Goal: Task Accomplishment & Management: Complete application form

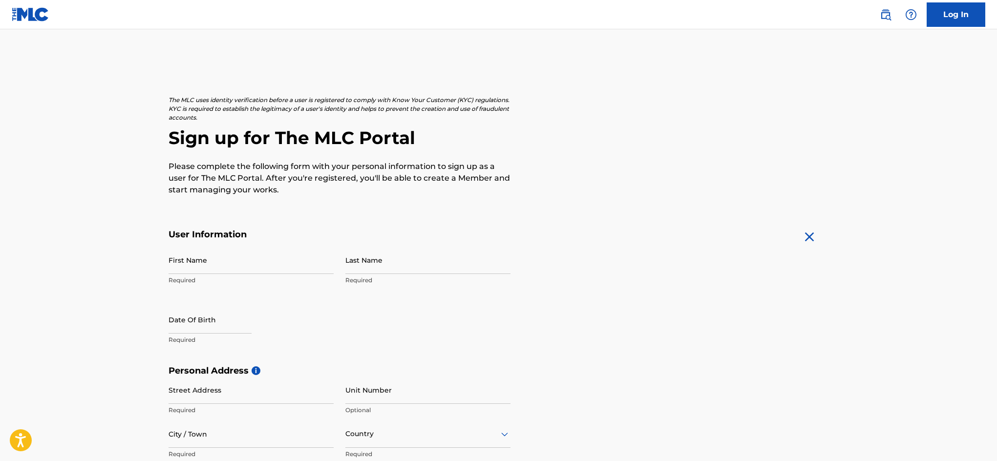
click at [225, 269] on input "First Name" at bounding box center [251, 260] width 165 height 28
type input "[PERSON_NAME]"
type input "Mekdeci"
type input "[STREET_ADDRESS]"
type input "[GEOGRAPHIC_DATA]"
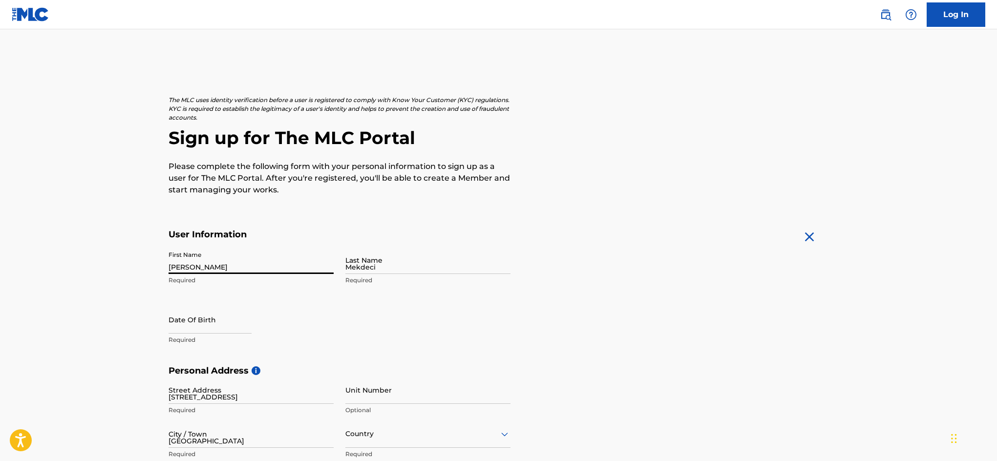
type input "[GEOGRAPHIC_DATA]"
type input "FL"
type input "33176"
type input "305"
type input "2832610"
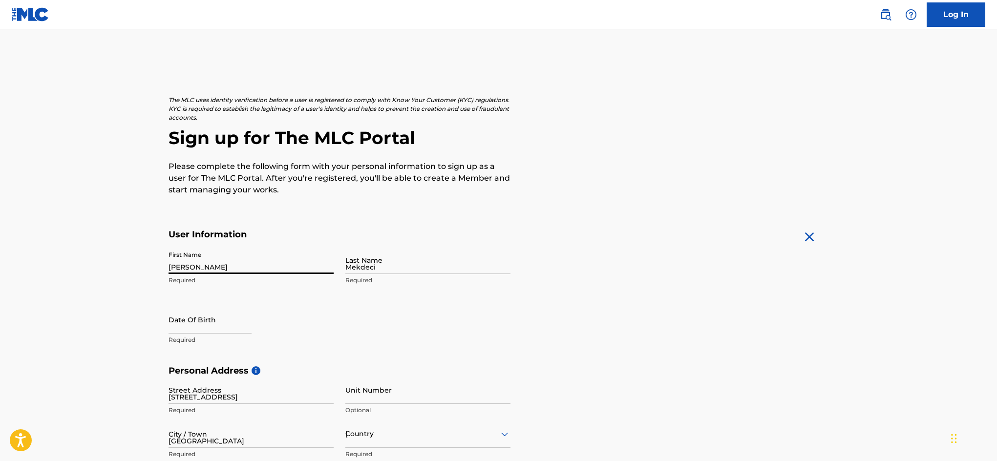
type input "[EMAIL_ADDRESS][DOMAIN_NAME]"
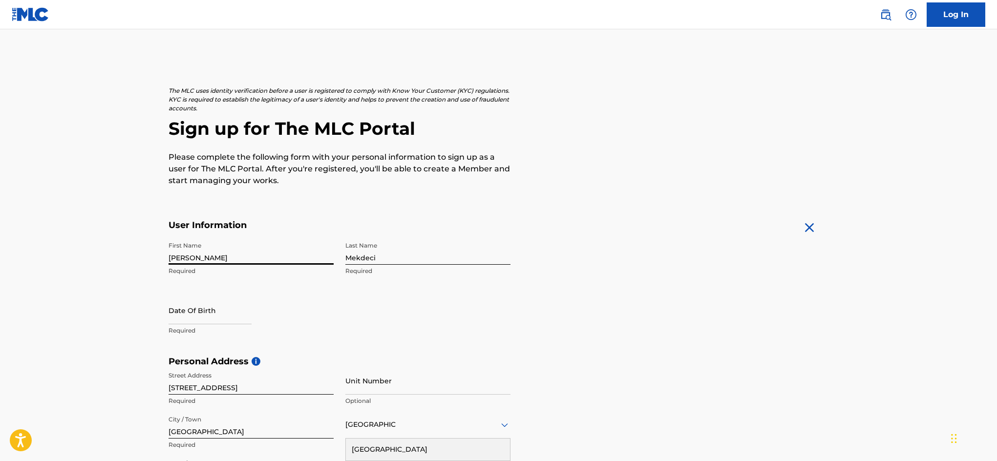
scroll to position [89, 0]
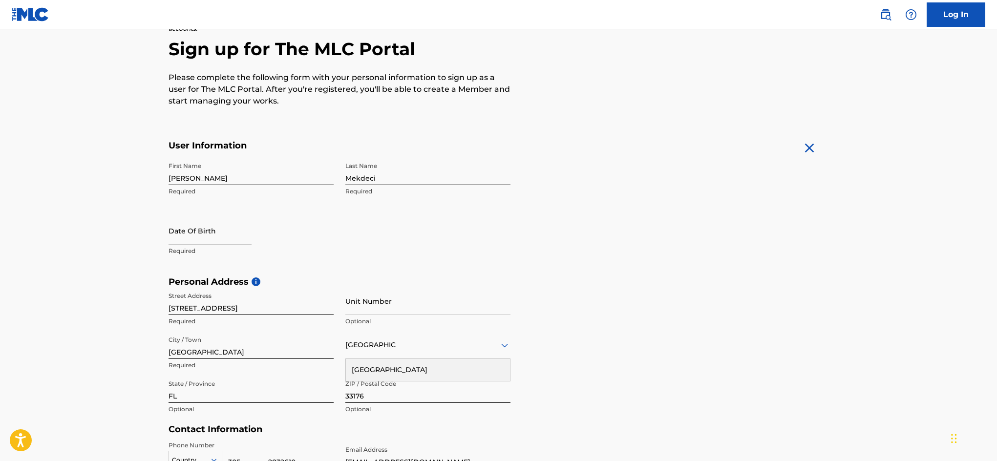
click at [184, 245] on div at bounding box center [210, 232] width 83 height 30
click at [186, 237] on input "text" at bounding box center [210, 231] width 83 height 28
select select "7"
select select "2025"
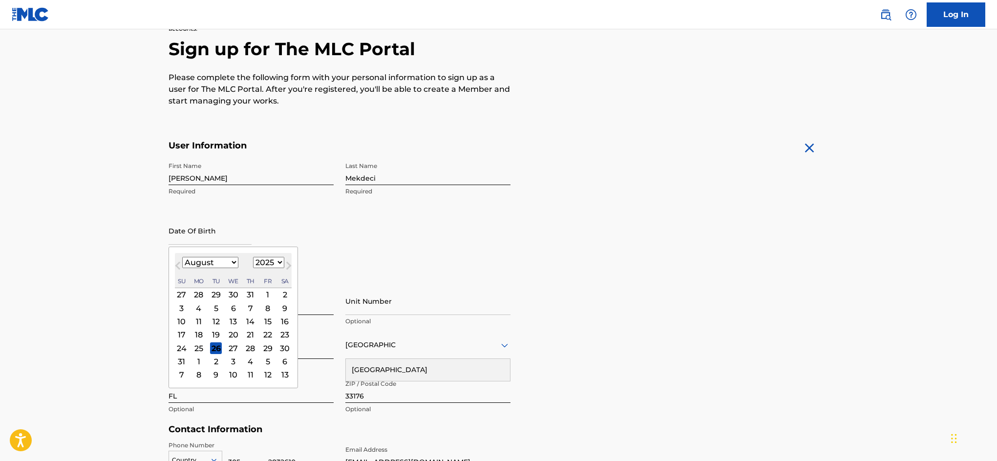
click at [214, 233] on input "text" at bounding box center [210, 231] width 83 height 28
click at [221, 260] on select "January February March April May June July August September October November De…" at bounding box center [210, 262] width 56 height 11
select select "11"
click at [182, 257] on select "January February March April May June July August September October November De…" at bounding box center [210, 262] width 56 height 11
click at [198, 292] on div "1" at bounding box center [198, 295] width 12 height 12
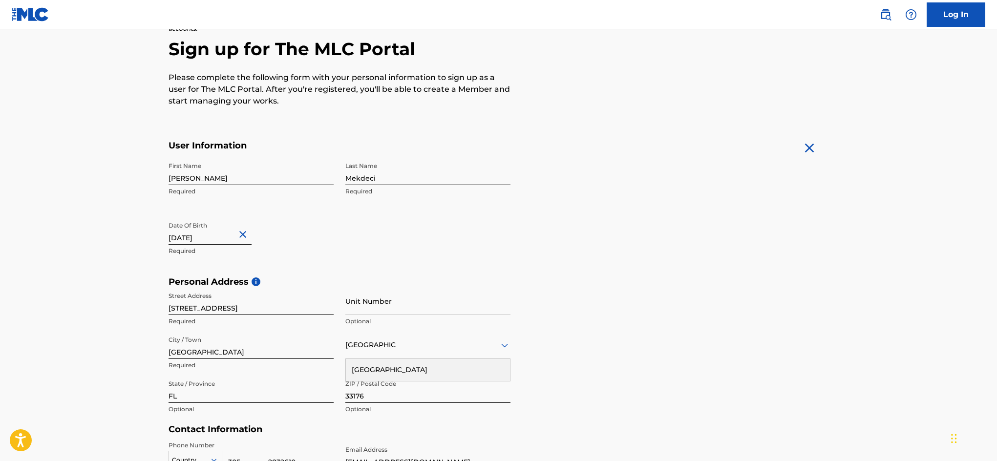
type input "[DATE]"
click at [446, 238] on div "First Name [PERSON_NAME] Required Last Name [PERSON_NAME] Required Date Of Birt…" at bounding box center [340, 216] width 342 height 119
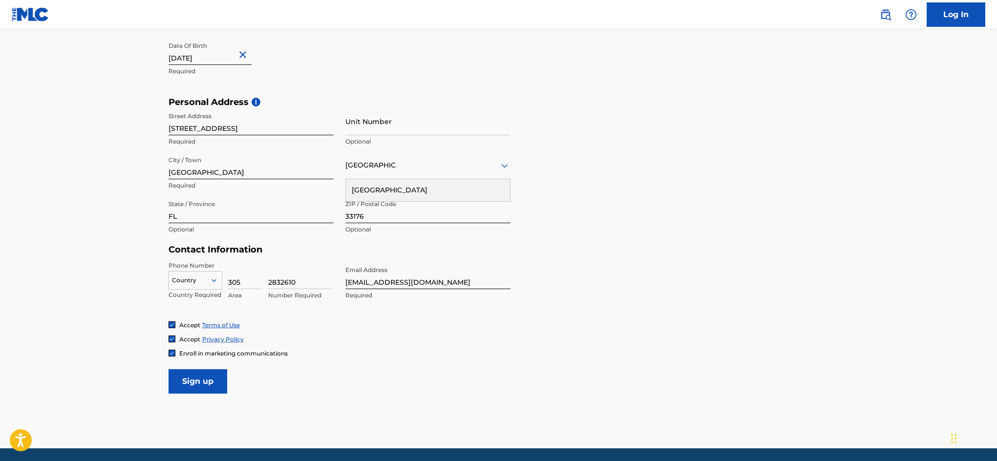
scroll to position [269, 0]
click at [217, 380] on input "Sign up" at bounding box center [198, 381] width 59 height 24
click at [194, 277] on div at bounding box center [195, 280] width 53 height 11
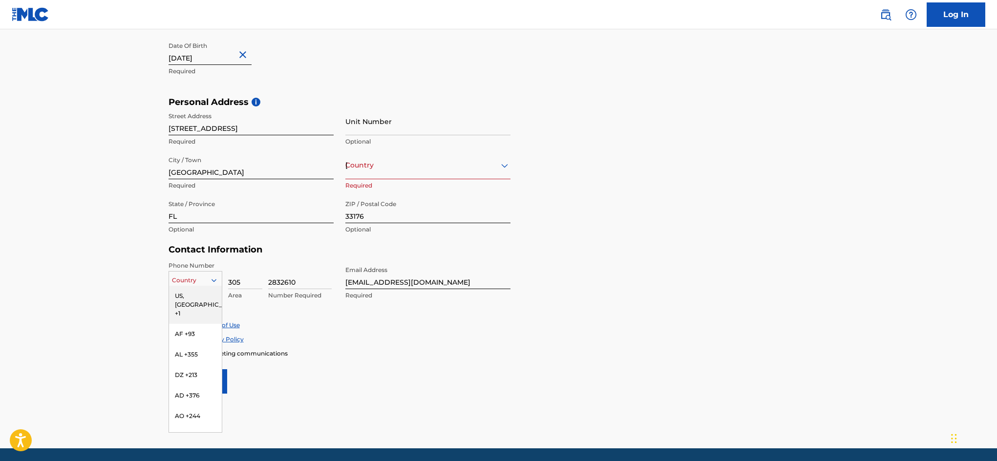
click at [191, 298] on div "US, [GEOGRAPHIC_DATA] +1" at bounding box center [195, 305] width 53 height 38
click at [200, 280] on div at bounding box center [195, 280] width 53 height 11
click at [187, 280] on div at bounding box center [195, 280] width 53 height 11
click at [202, 283] on div at bounding box center [195, 280] width 53 height 11
click at [182, 294] on div "US, [GEOGRAPHIC_DATA] +1" at bounding box center [195, 305] width 53 height 38
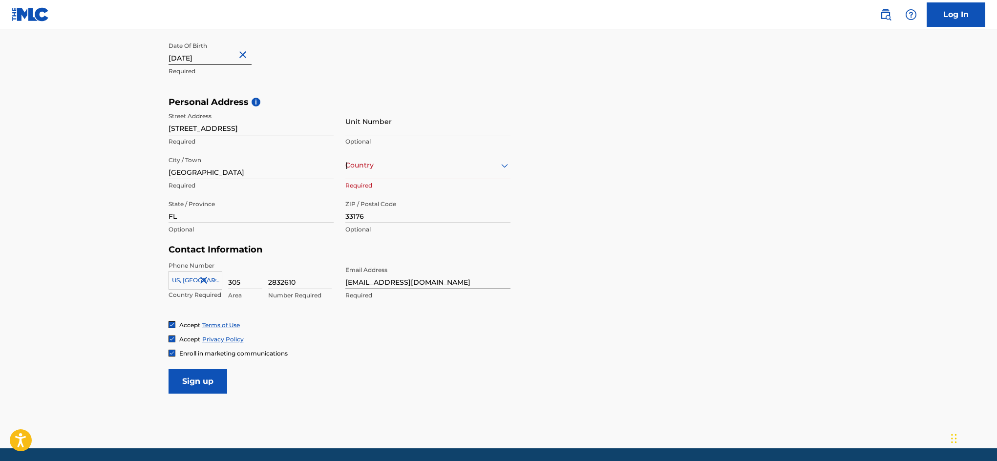
drag, startPoint x: 514, startPoint y: 381, endPoint x: 289, endPoint y: 398, distance: 225.9
click at [514, 381] on form "User Information First Name [PERSON_NAME] Required Last Name [PERSON_NAME] Requ…" at bounding box center [499, 176] width 661 height 433
click at [180, 381] on input "Sign up" at bounding box center [198, 381] width 59 height 24
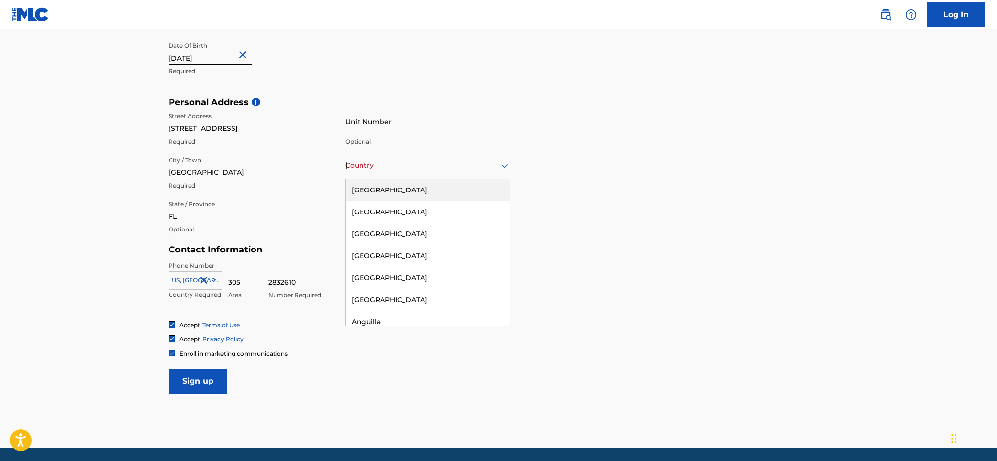
click at [366, 160] on div "[GEOGRAPHIC_DATA]" at bounding box center [427, 165] width 165 height 12
click at [386, 197] on div "[GEOGRAPHIC_DATA]" at bounding box center [428, 190] width 164 height 22
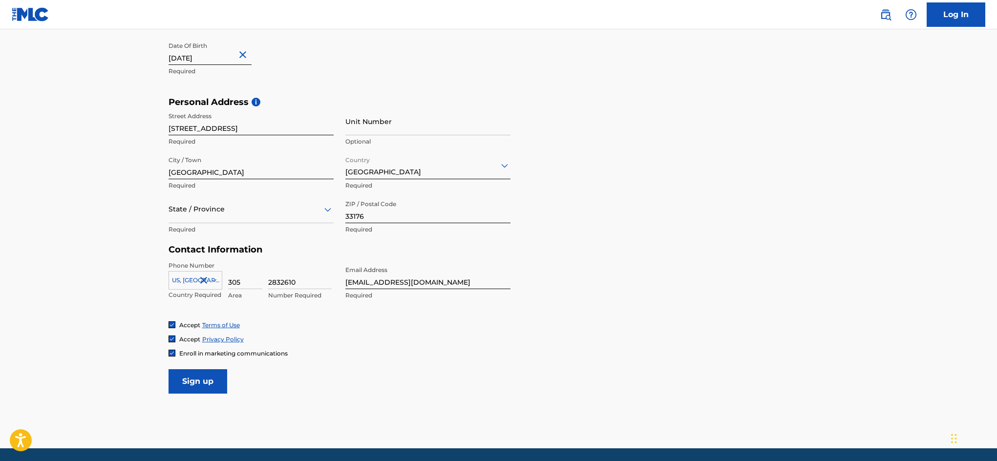
click at [208, 384] on input "Sign up" at bounding box center [198, 381] width 59 height 24
click at [232, 206] on div at bounding box center [251, 209] width 165 height 12
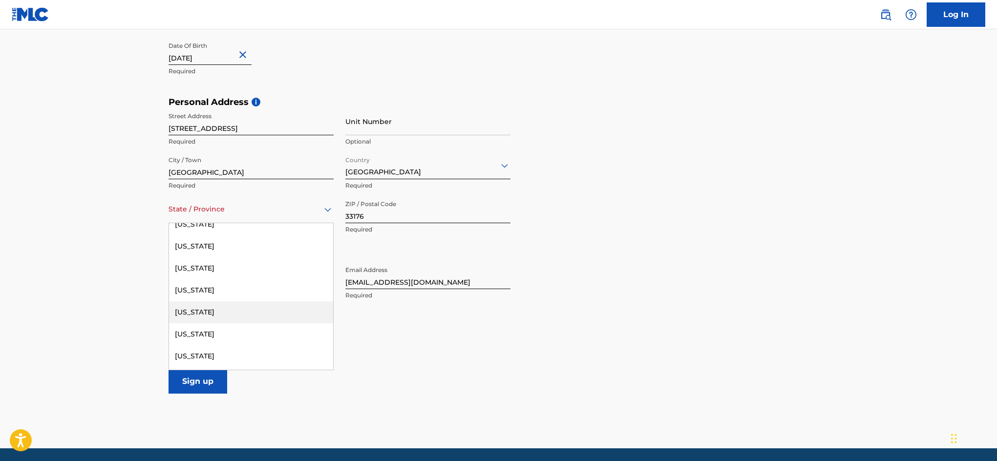
scroll to position [90, 0]
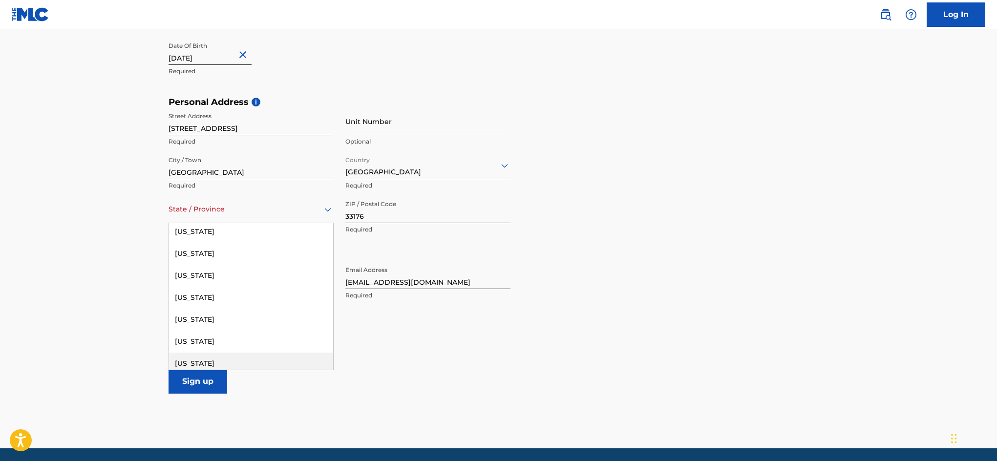
click at [216, 357] on div "[US_STATE]" at bounding box center [251, 364] width 164 height 22
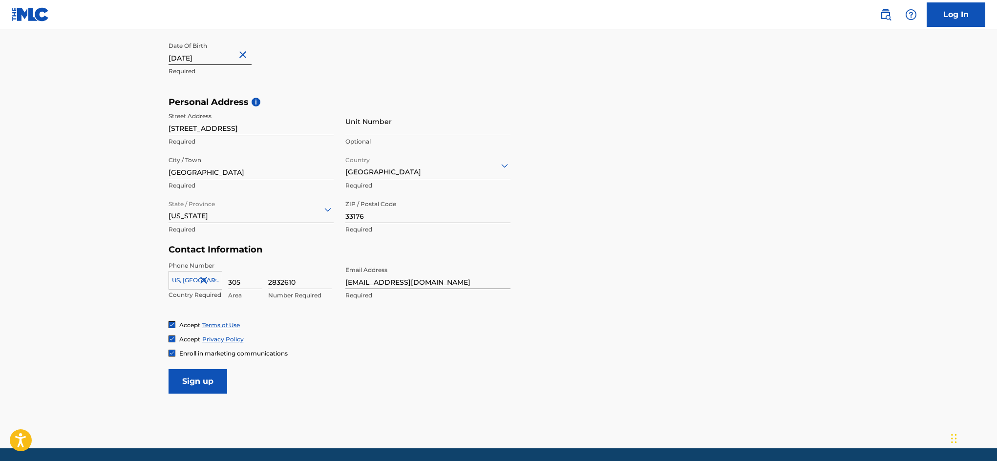
click at [206, 376] on input "Sign up" at bounding box center [198, 381] width 59 height 24
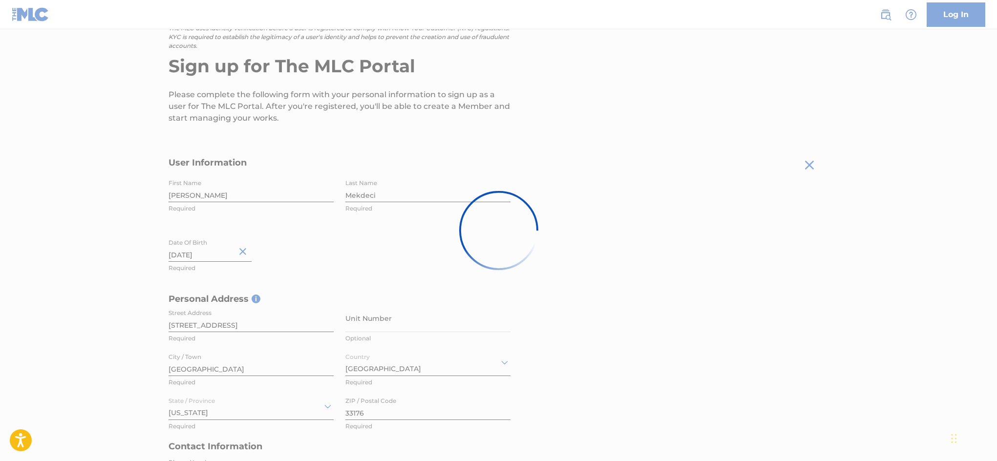
scroll to position [0, 0]
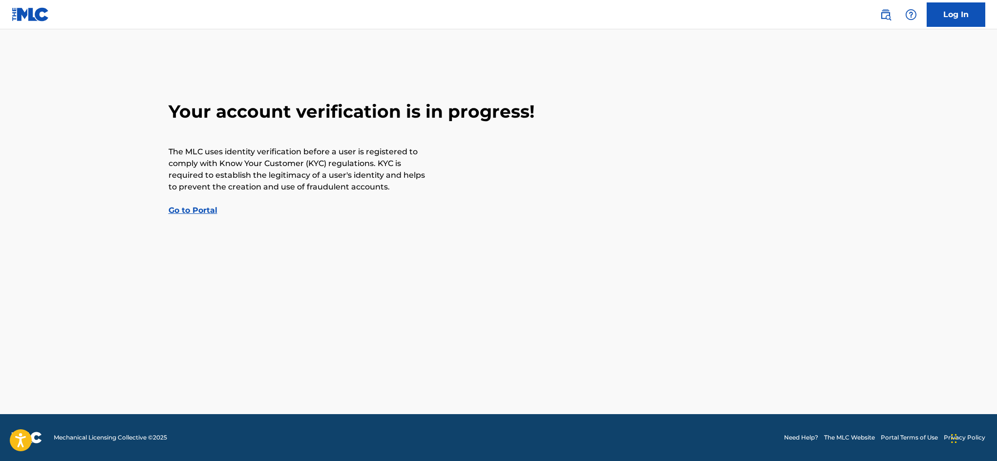
click at [162, 214] on div "Your account verification is in progress! The MLC uses identity verification be…" at bounding box center [499, 159] width 684 height 116
click at [181, 212] on link "Go to Portal" at bounding box center [193, 210] width 49 height 9
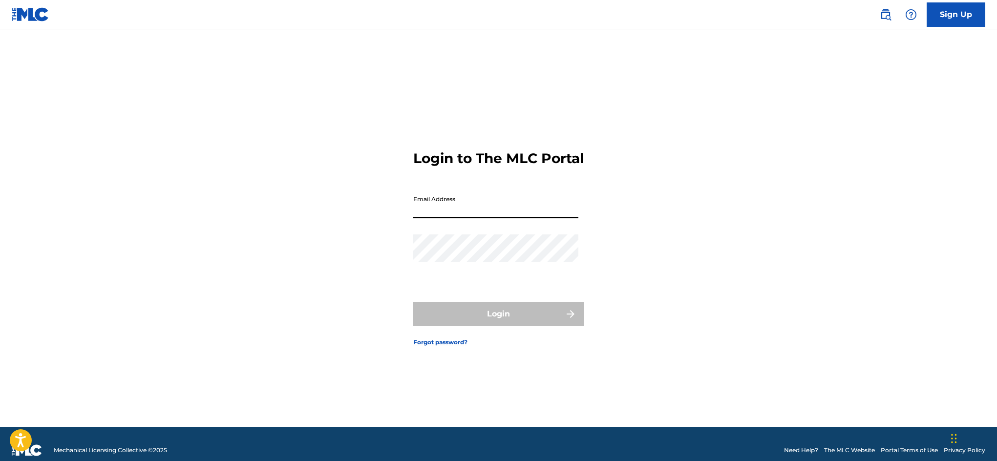
click at [440, 218] on input "Email Address" at bounding box center [495, 205] width 165 height 28
type input "[EMAIL_ADDRESS][DOMAIN_NAME]"
click at [359, 263] on div "Login to The MLC Portal Email Address [EMAIL_ADDRESS][DOMAIN_NAME] Password Log…" at bounding box center [499, 240] width 684 height 373
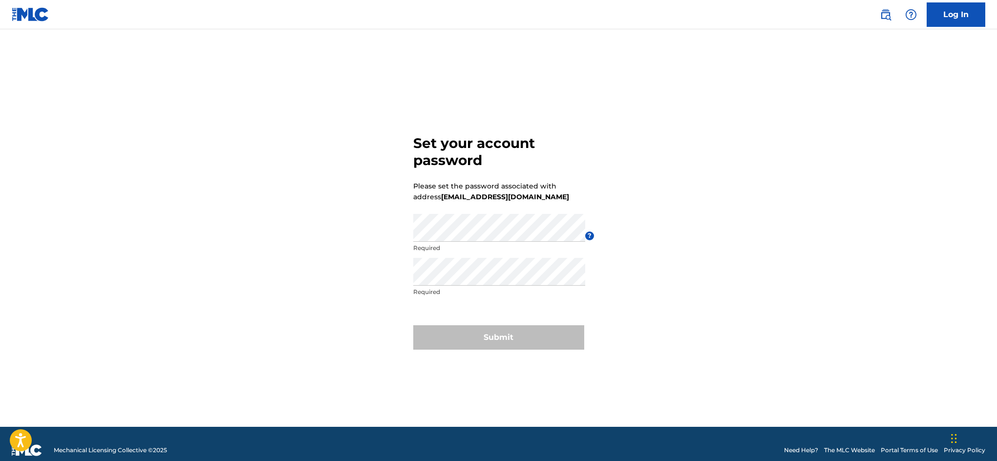
click at [457, 247] on p "Required" at bounding box center [499, 248] width 172 height 9
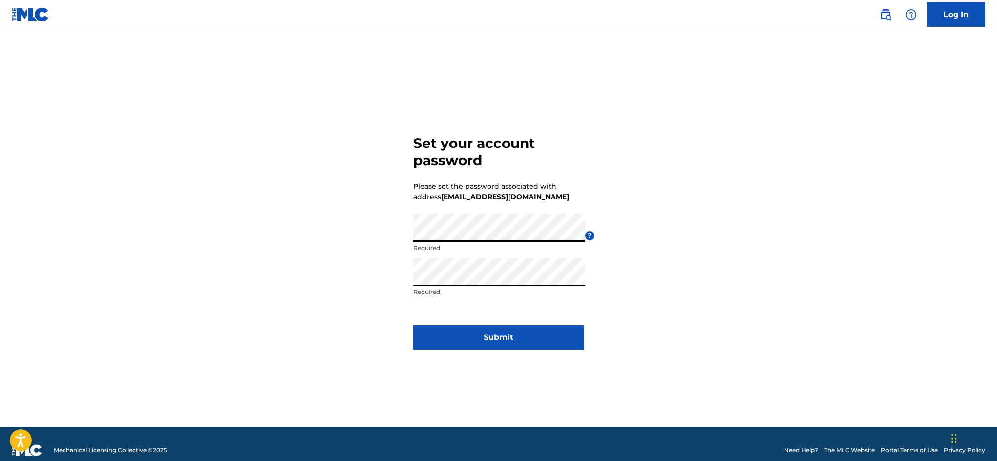
click at [523, 338] on button "Submit" at bounding box center [498, 337] width 171 height 24
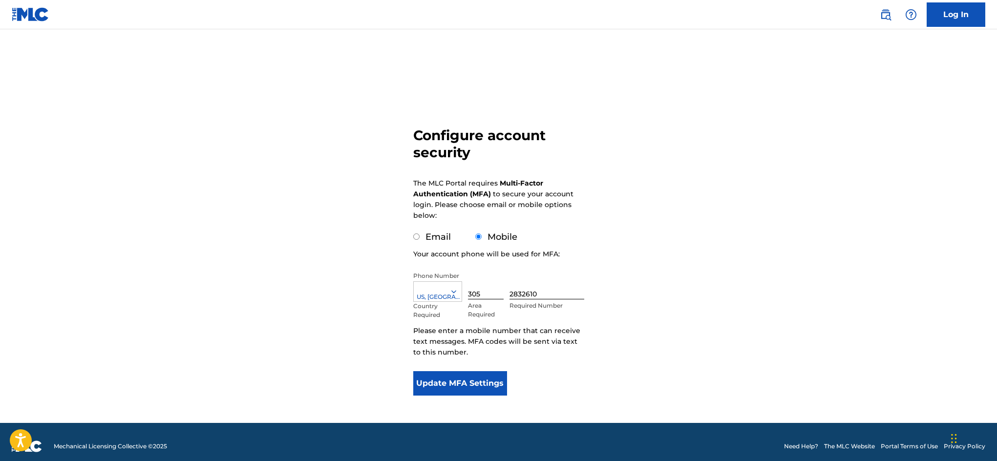
click at [420, 241] on div "Email" at bounding box center [432, 237] width 38 height 13
click at [474, 389] on button "Update MFA Settings" at bounding box center [460, 383] width 94 height 24
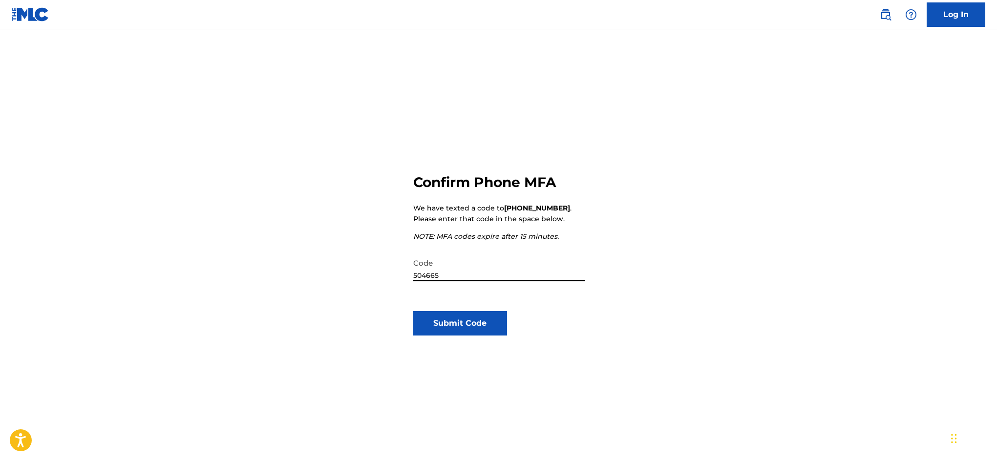
type input "504665"
click at [462, 313] on button "Submit Code" at bounding box center [460, 323] width 94 height 24
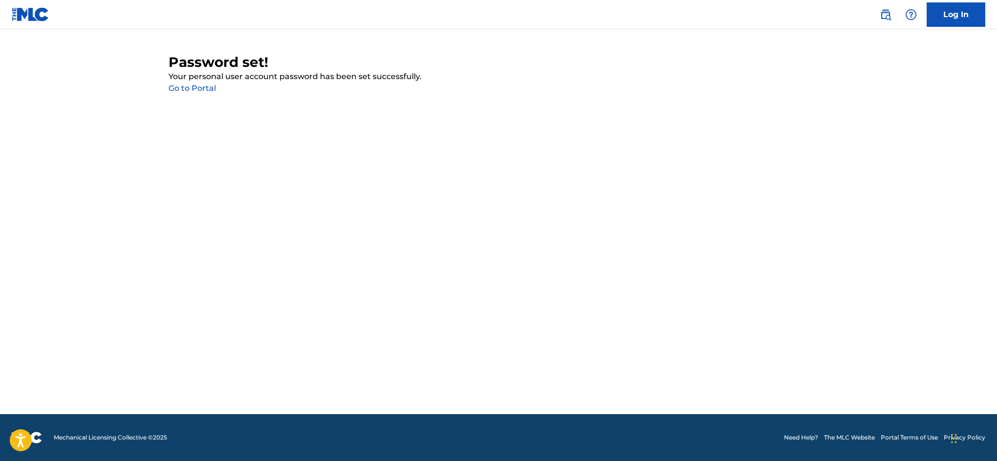
click at [197, 89] on link "Go to Portal" at bounding box center [192, 88] width 47 height 9
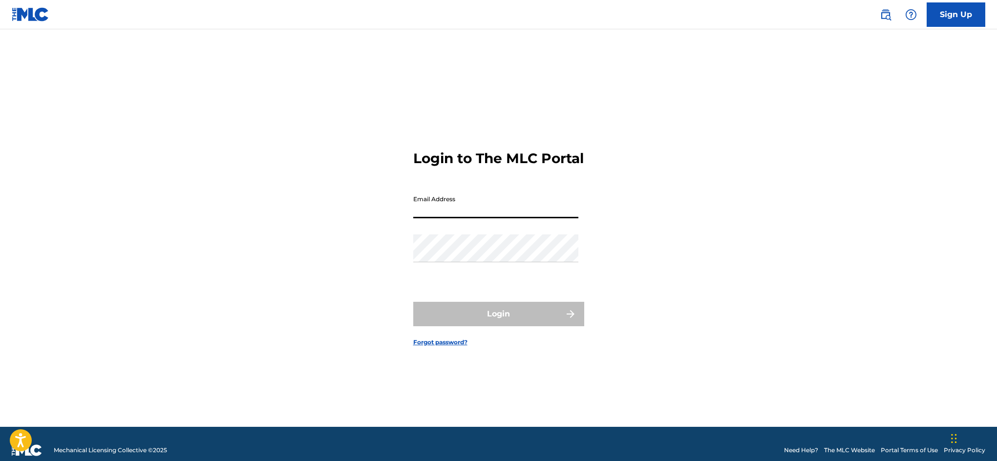
click at [450, 216] on input "Email Address" at bounding box center [495, 205] width 165 height 28
type input "[EMAIL_ADDRESS][DOMAIN_NAME]"
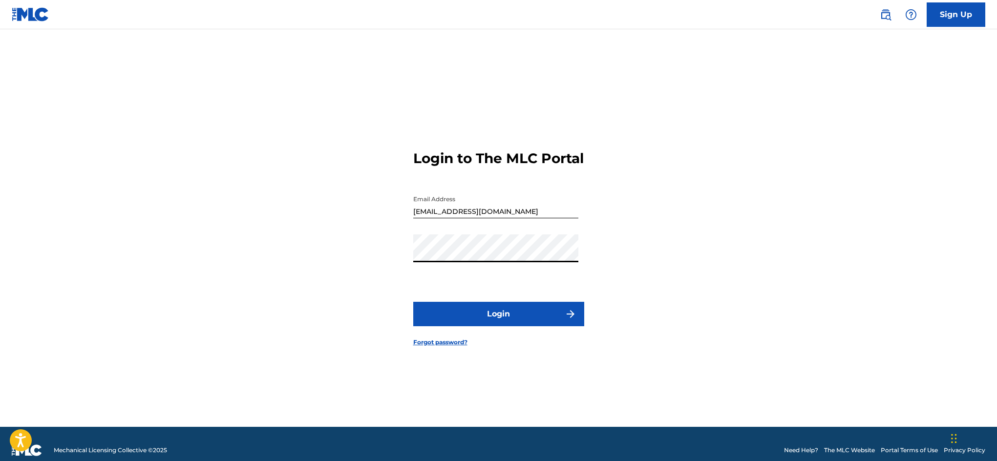
click at [468, 311] on button "Login" at bounding box center [498, 314] width 171 height 24
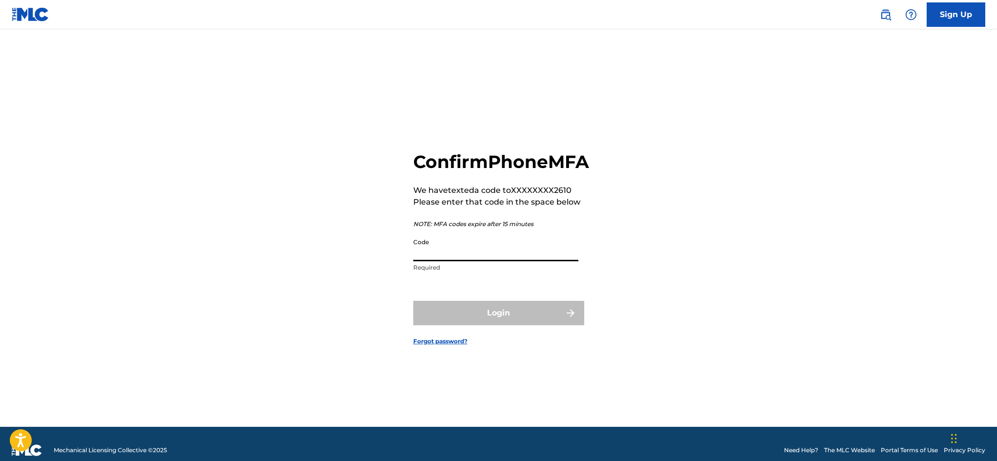
click at [460, 260] on input "Code" at bounding box center [495, 248] width 165 height 28
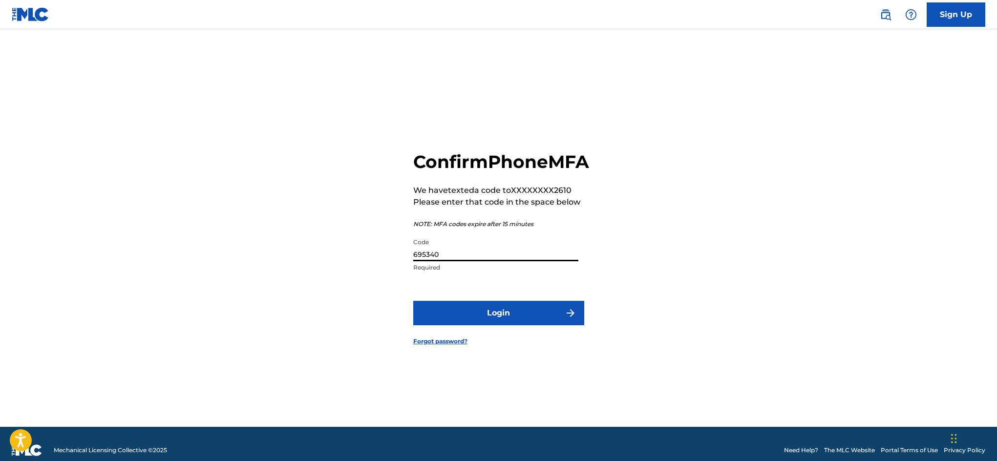
type input "695340"
click at [523, 320] on button "Login" at bounding box center [498, 313] width 171 height 24
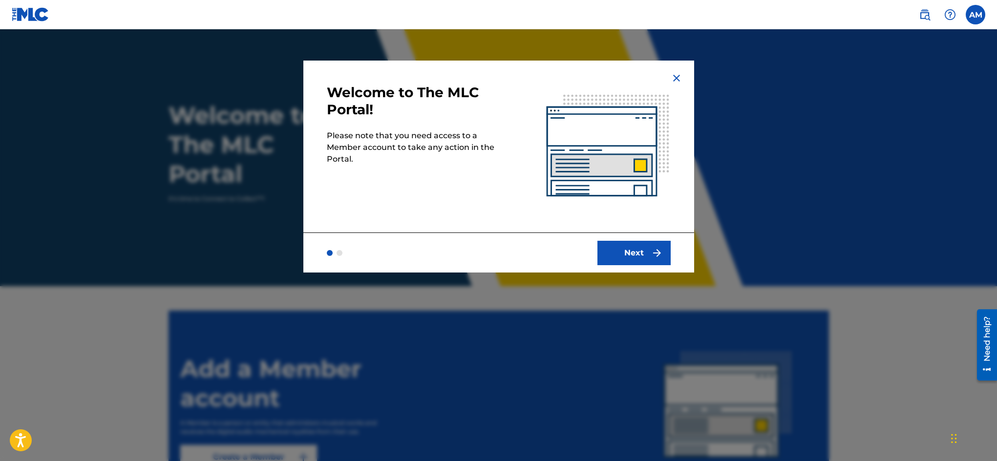
click at [630, 248] on button "Next" at bounding box center [634, 253] width 73 height 24
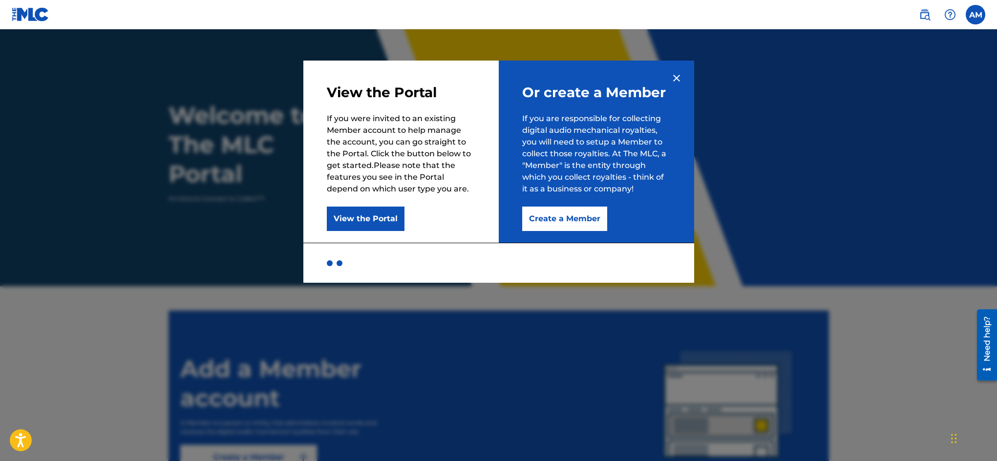
click at [582, 217] on button "Create a Member" at bounding box center [564, 219] width 85 height 24
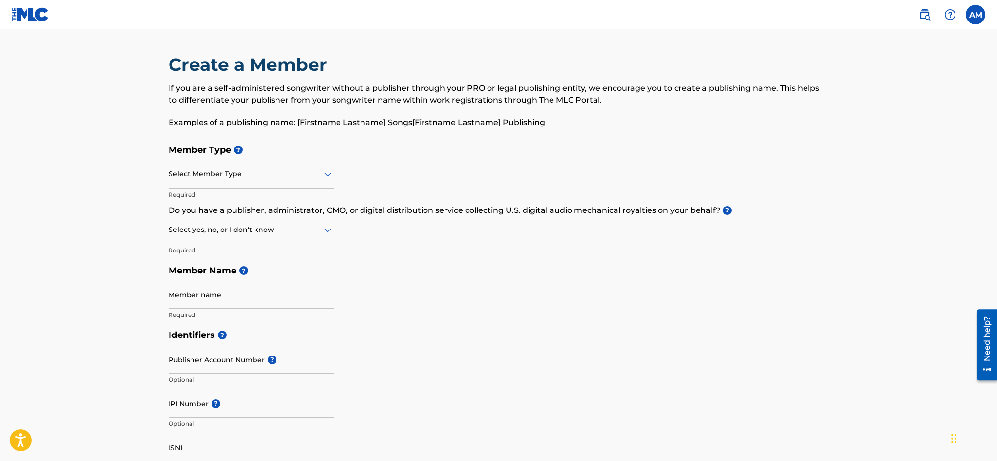
click at [217, 177] on div at bounding box center [251, 174] width 165 height 12
click at [592, 147] on h5 "Member Type ?" at bounding box center [499, 150] width 661 height 21
